Goal: Entertainment & Leisure: Consume media (video, audio)

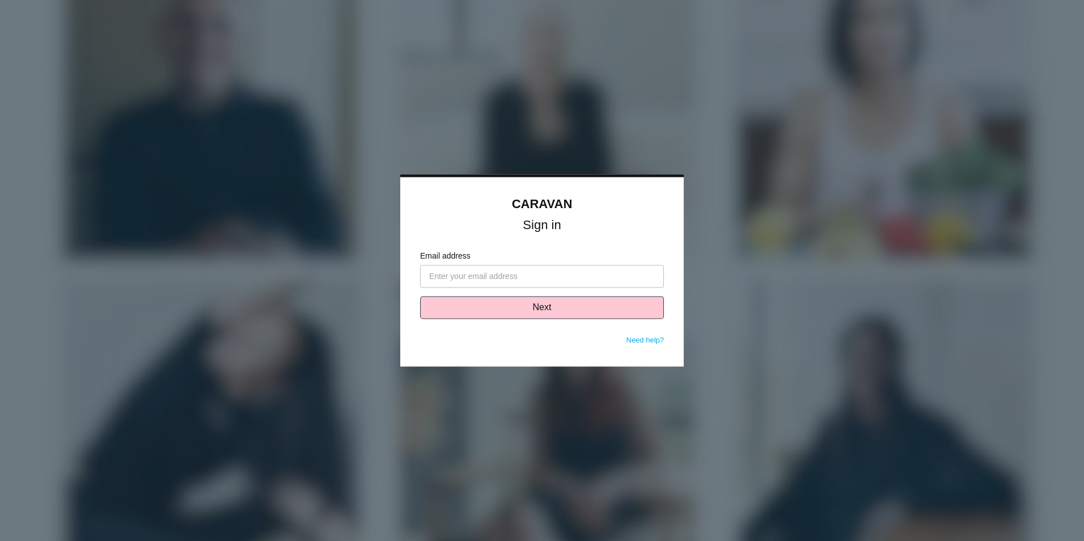
drag, startPoint x: 0, startPoint y: 0, endPoint x: 452, endPoint y: 271, distance: 527.2
click at [452, 271] on input "Email address" at bounding box center [542, 276] width 244 height 23
type input "[PERSON_NAME][EMAIL_ADDRESS][DOMAIN_NAME]"
click button "Next" at bounding box center [542, 307] width 244 height 23
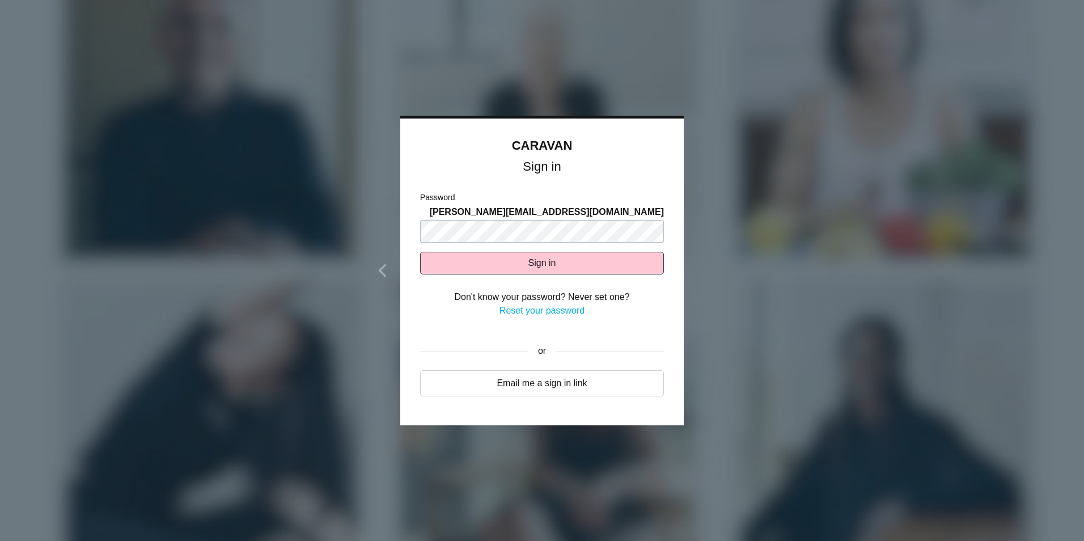
click at [420, 252] on button "Sign in" at bounding box center [542, 263] width 244 height 23
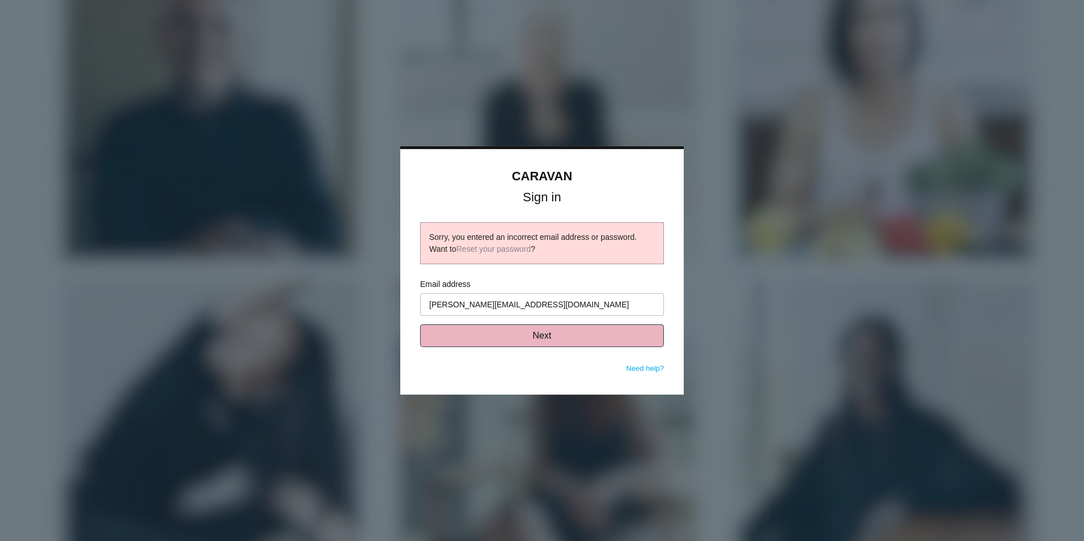
click at [622, 343] on button "Next" at bounding box center [542, 335] width 244 height 23
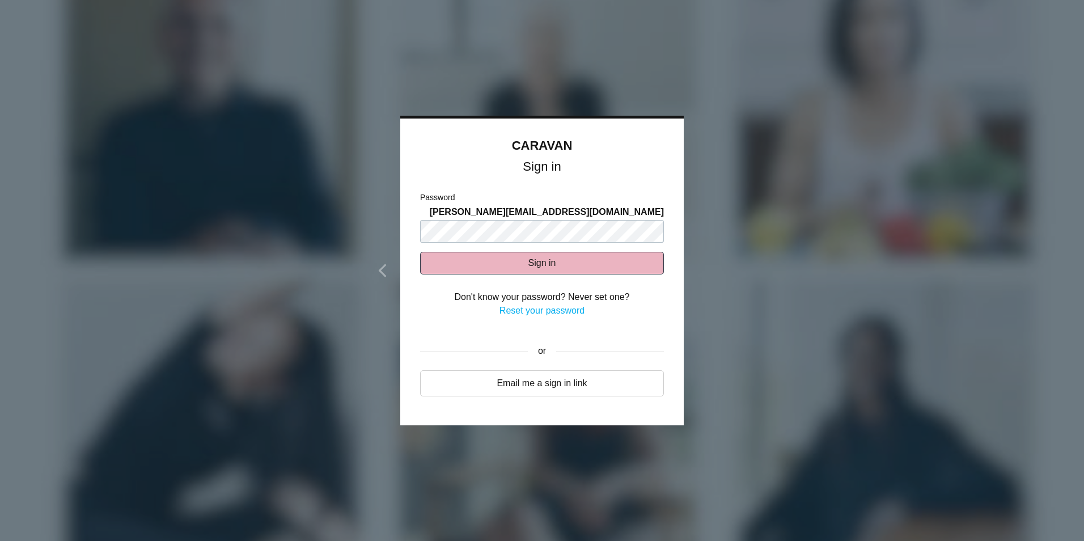
click at [600, 256] on button "Sign in" at bounding box center [542, 263] width 244 height 23
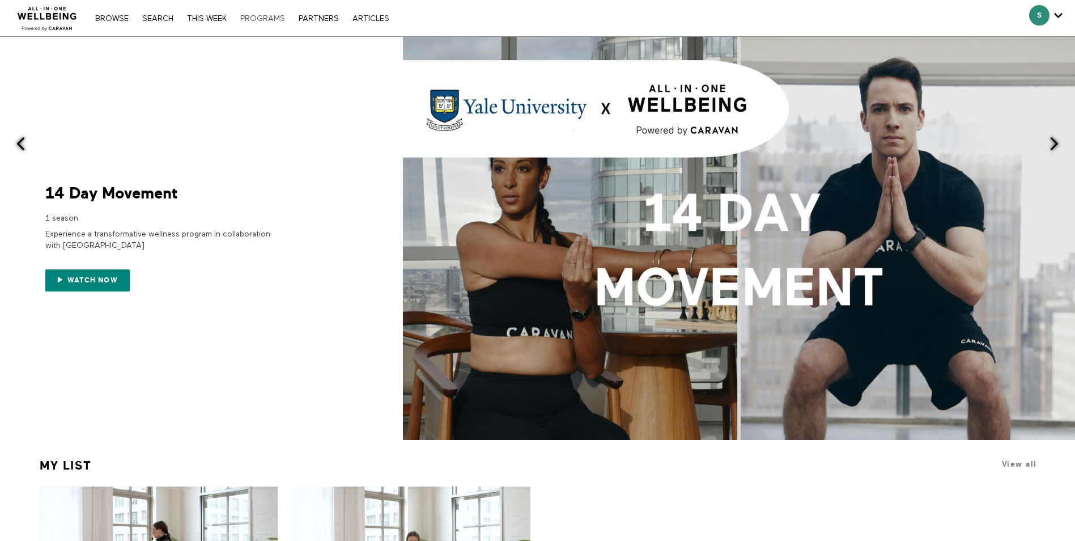
click at [270, 18] on link "PROGRAMS" at bounding box center [263, 19] width 56 height 8
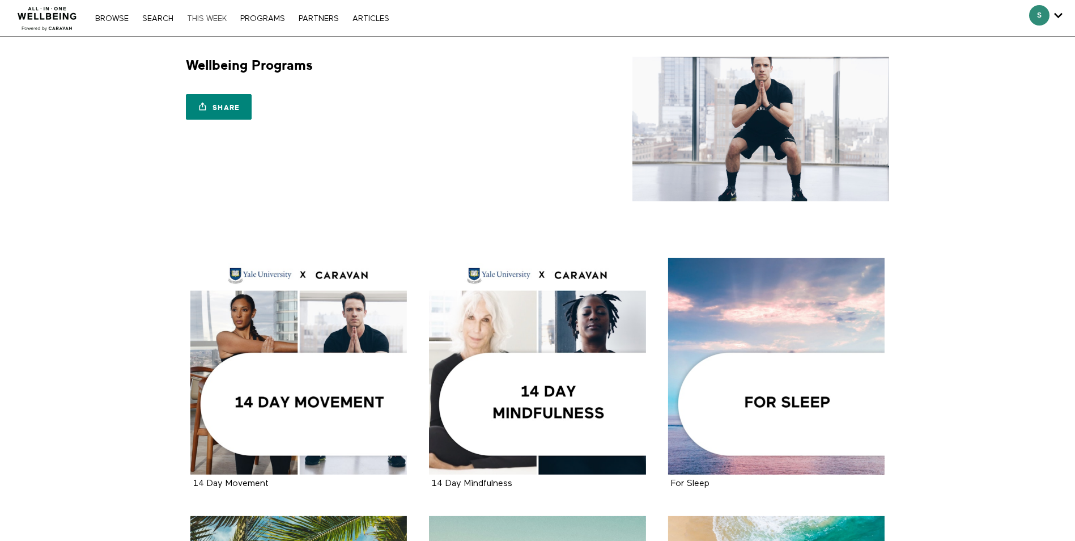
click at [200, 19] on link "THIS WEEK" at bounding box center [206, 19] width 51 height 8
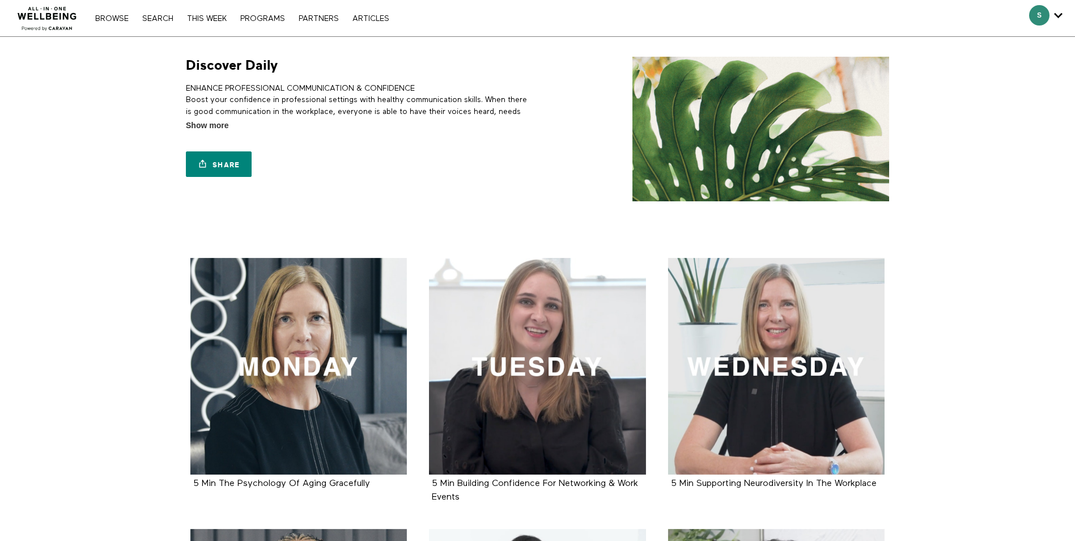
click at [48, 12] on img at bounding box center [47, 15] width 69 height 34
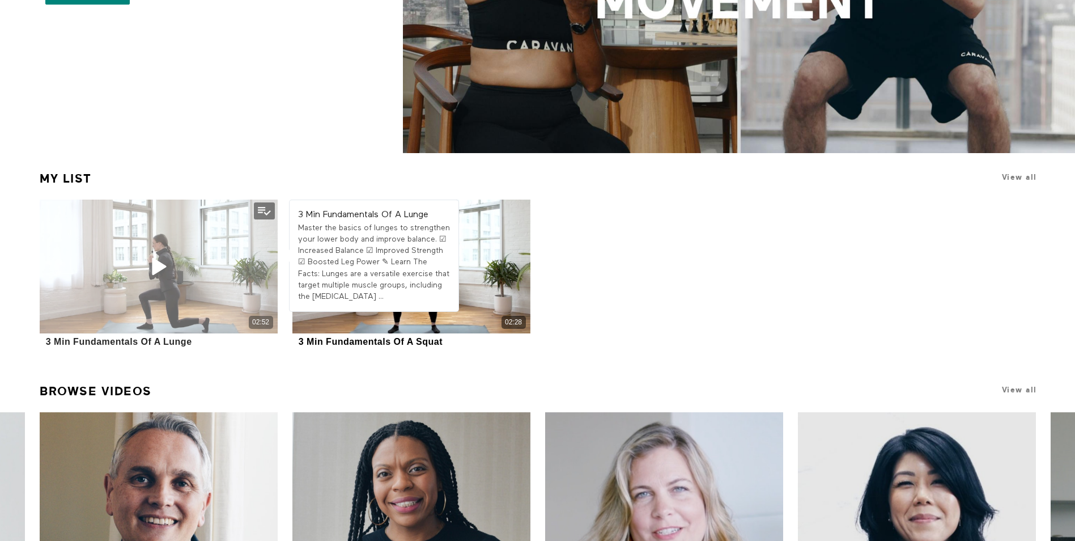
scroll to position [397, 0]
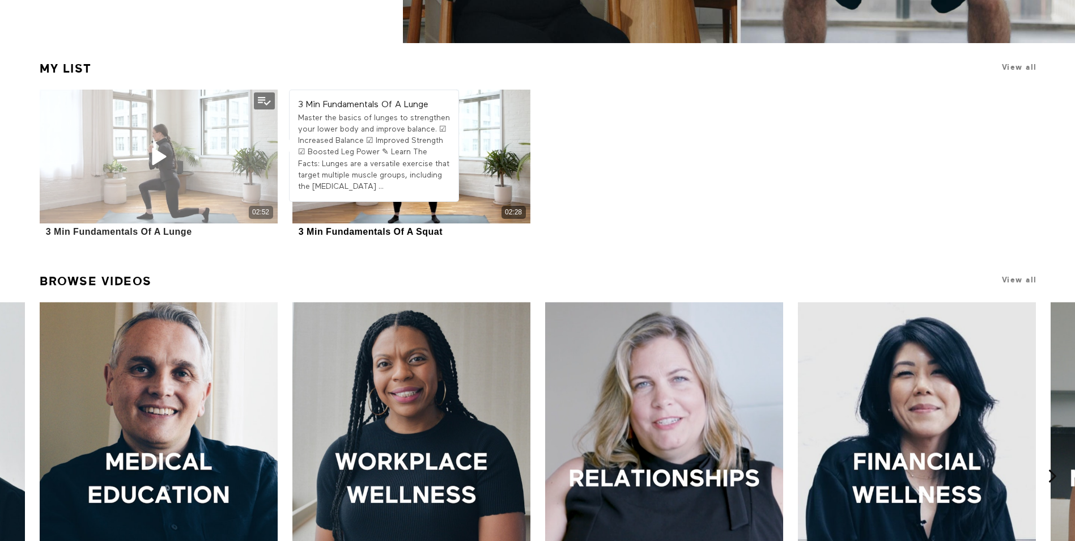
click at [172, 171] on div "02:52" at bounding box center [158, 157] width 237 height 134
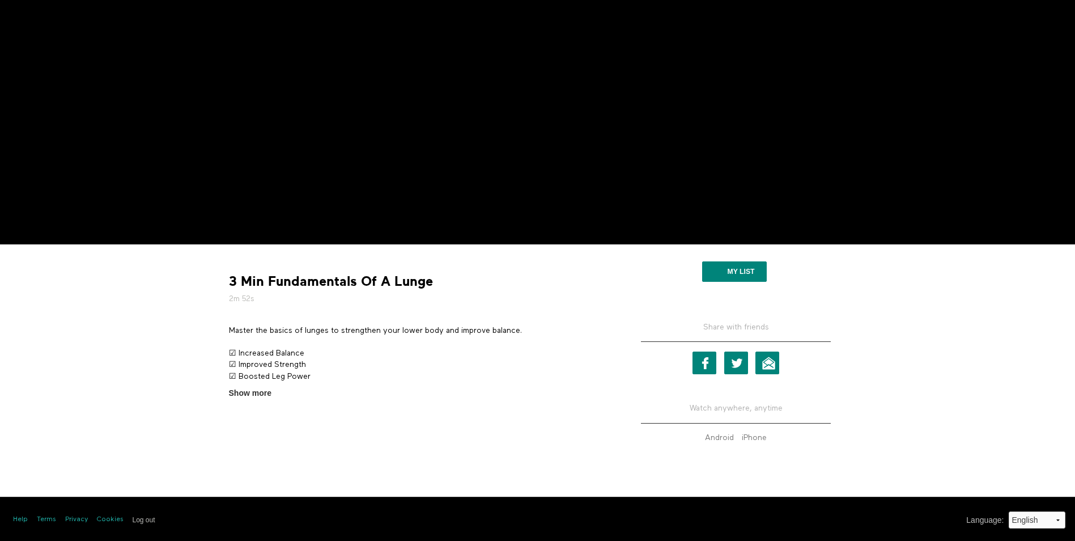
scroll to position [227, 0]
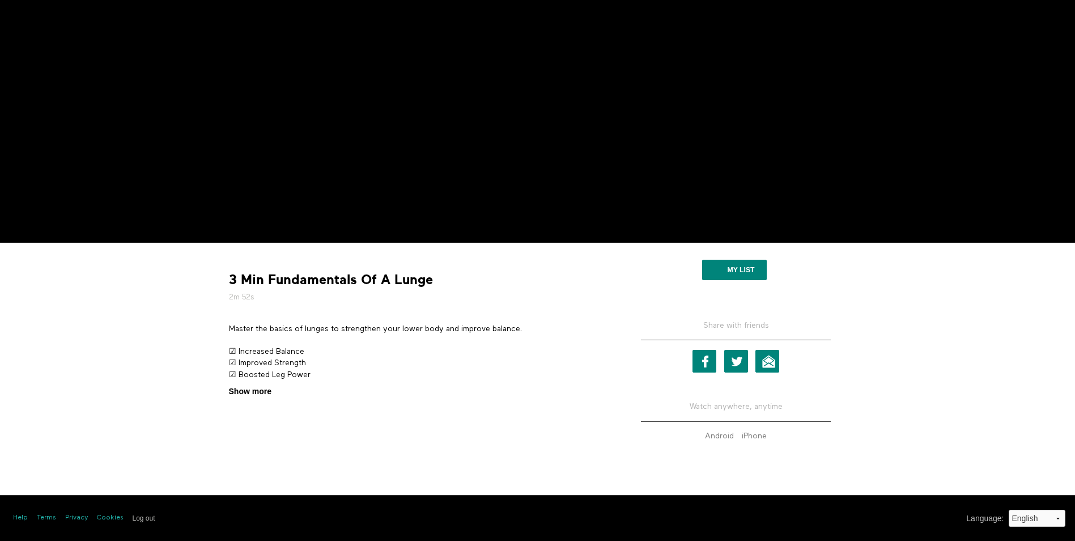
click at [255, 391] on span "Show more" at bounding box center [250, 391] width 43 height 12
click at [0, 0] on input "Show more Show less" at bounding box center [0, 0] width 0 height 0
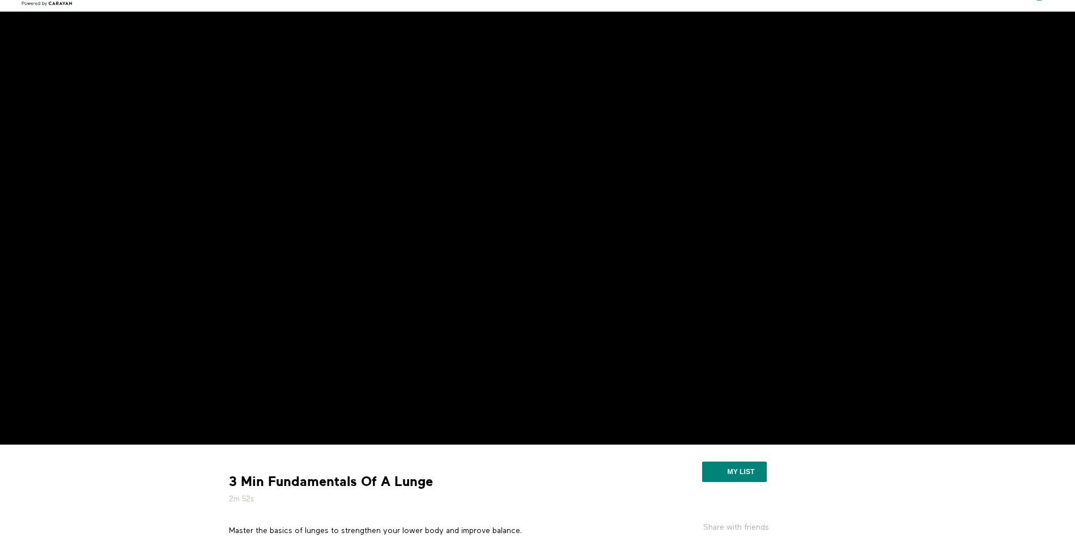
scroll to position [0, 0]
